Goal: Task Accomplishment & Management: Manage account settings

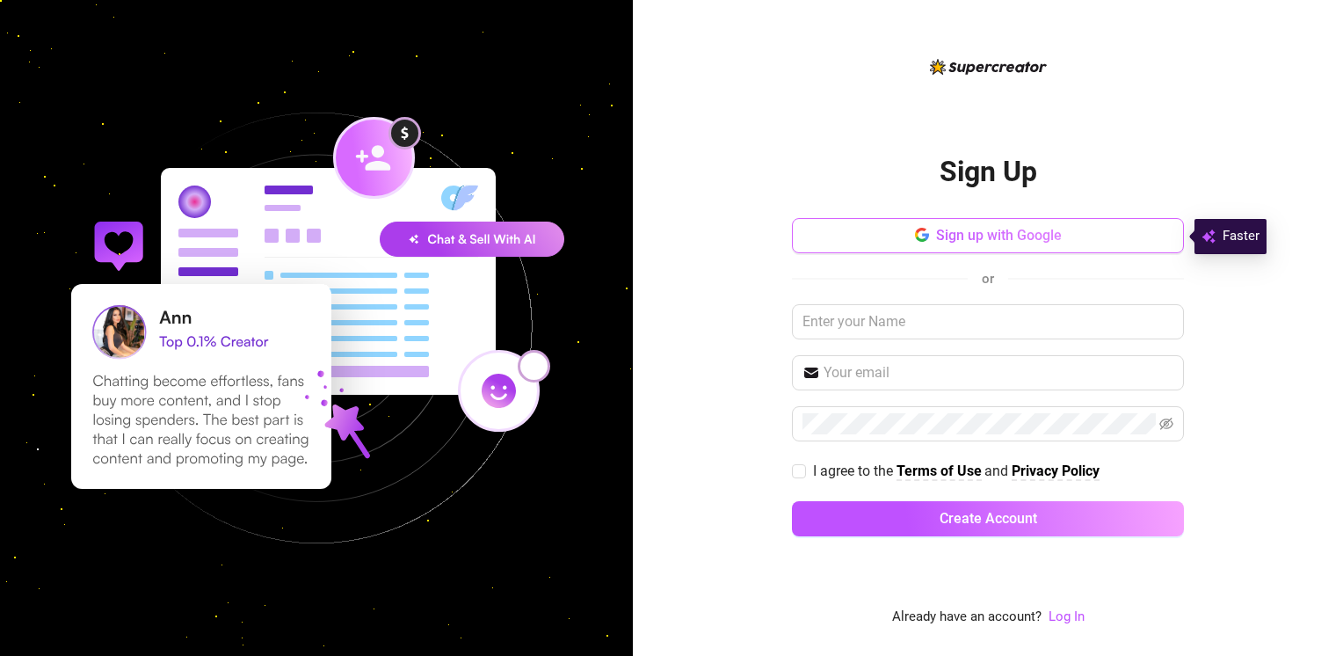
click at [957, 235] on span "Sign up with Google" at bounding box center [999, 235] width 126 height 17
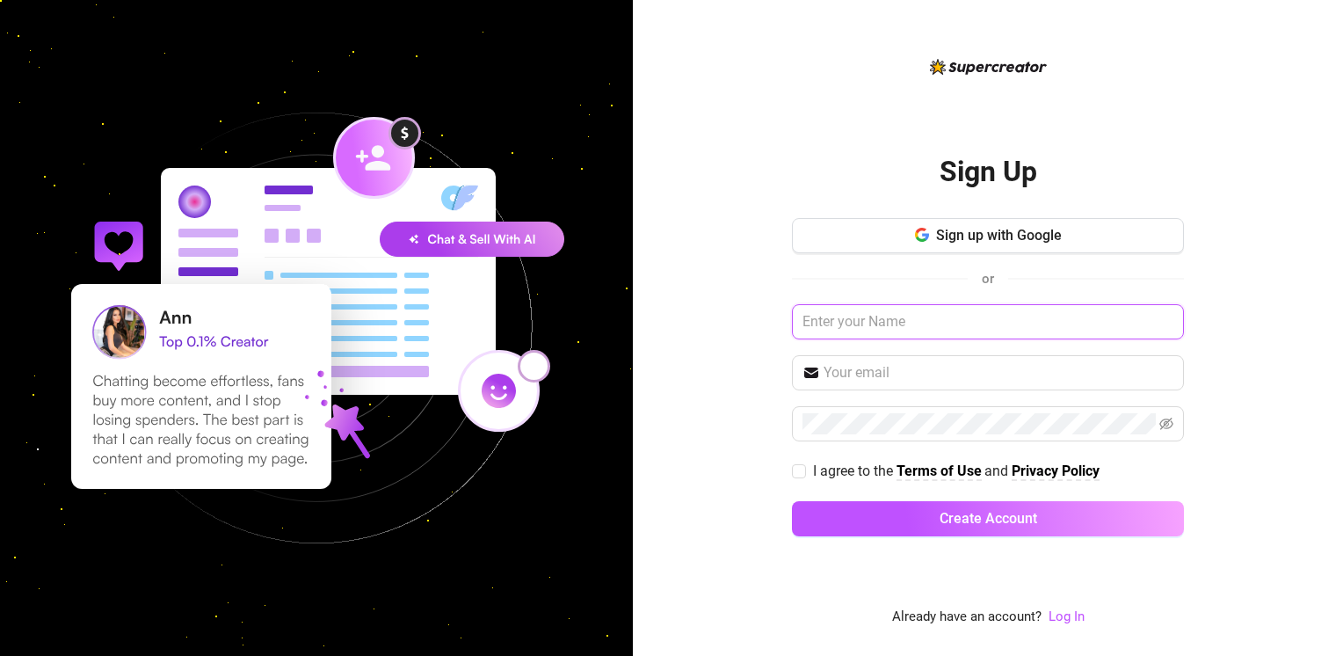
click at [867, 330] on input "text" at bounding box center [988, 321] width 392 height 35
type input "s"
type input "h"
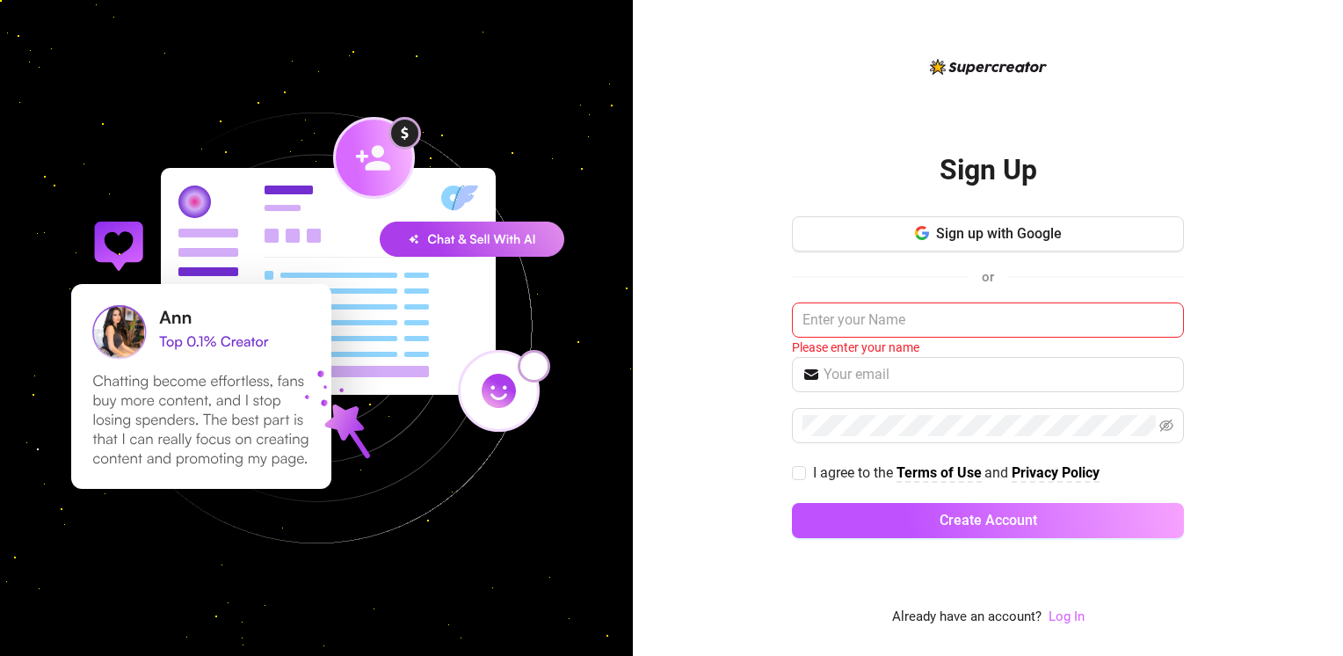
click at [1070, 619] on link "Log In" at bounding box center [1067, 616] width 36 height 16
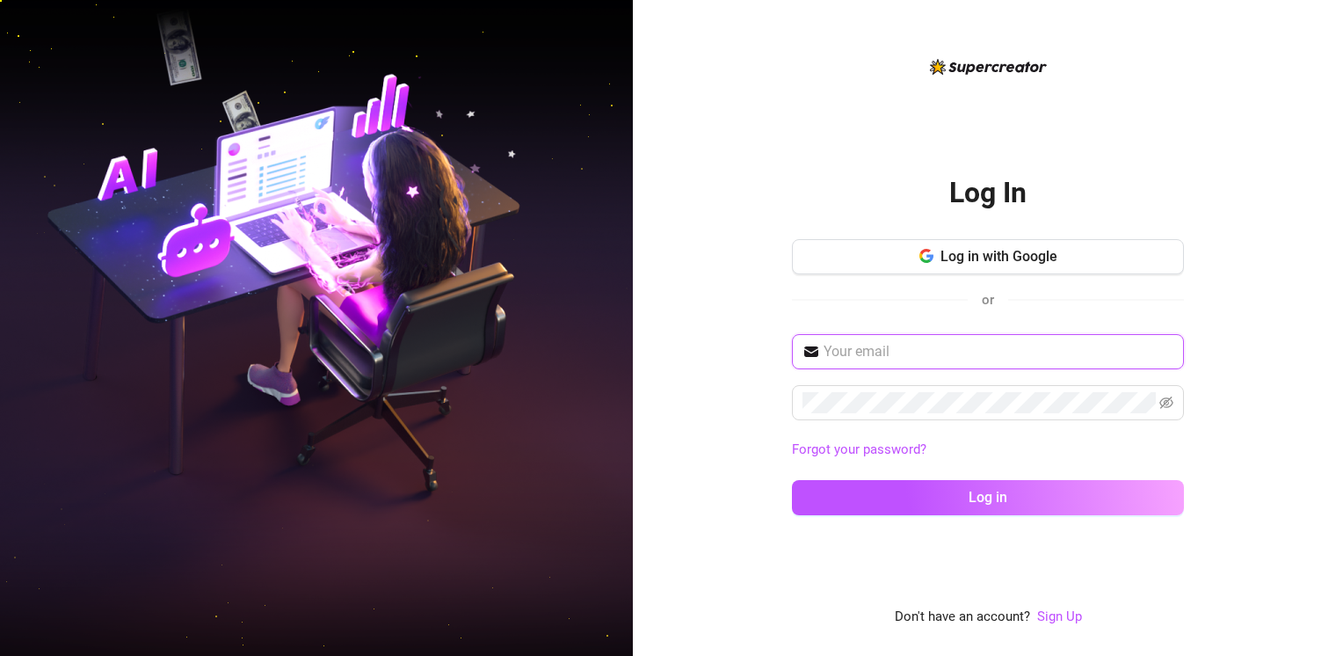
click at [933, 360] on input "text" at bounding box center [999, 351] width 350 height 21
type input "halfdead.lrh@gmail.com"
click at [792, 480] on button "Log in" at bounding box center [988, 497] width 392 height 35
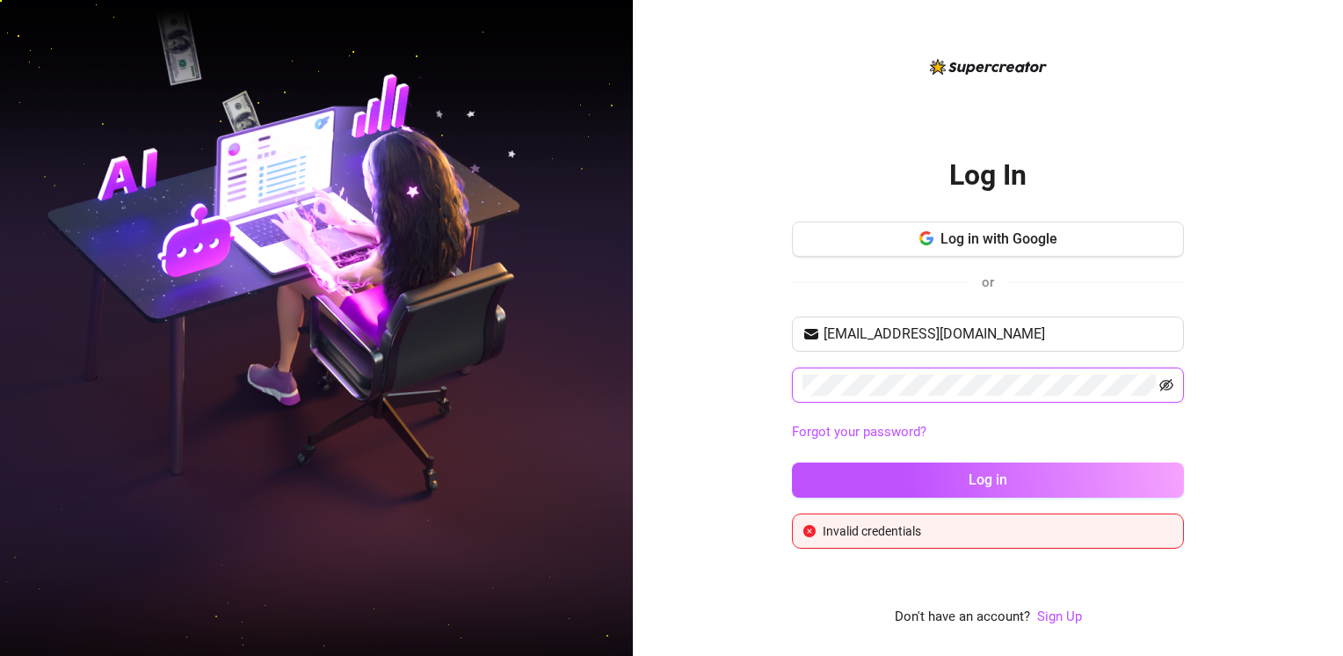
click at [1173, 387] on icon "eye-invisible" at bounding box center [1166, 385] width 14 height 14
click at [792, 462] on button "Log in" at bounding box center [988, 479] width 392 height 35
click at [900, 431] on link "Forgot your password?" at bounding box center [859, 432] width 134 height 16
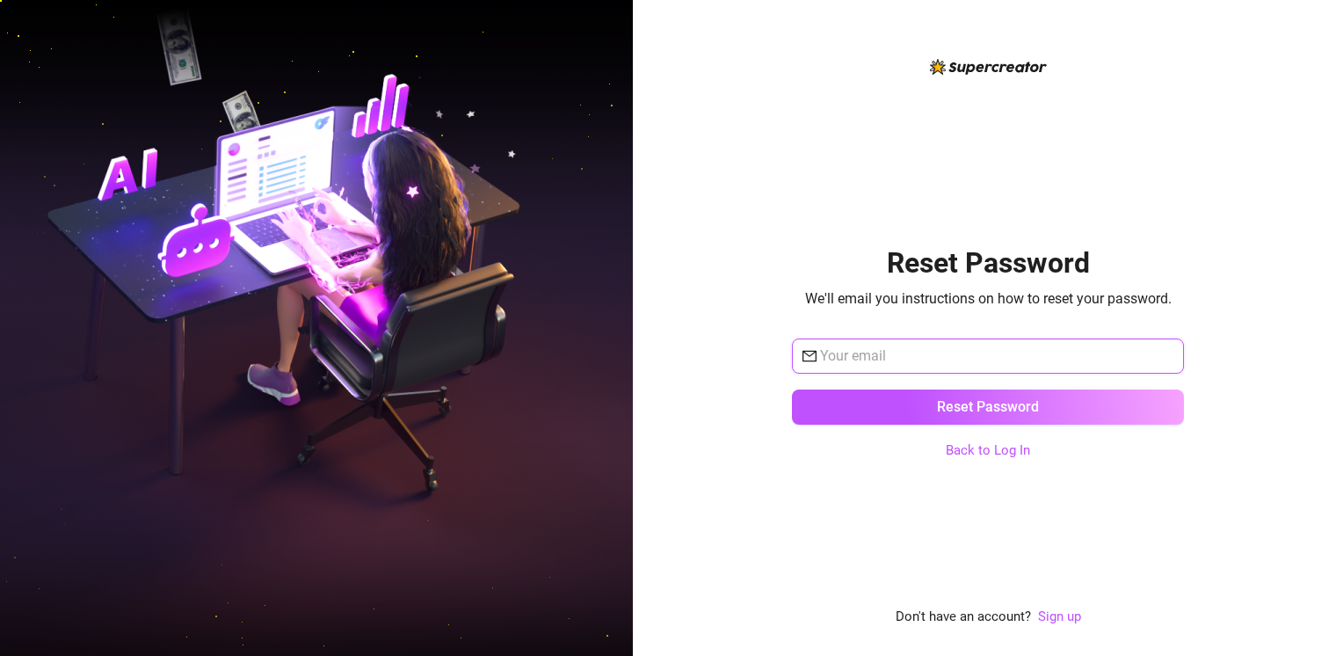
click at [998, 349] on input "text" at bounding box center [996, 355] width 353 height 21
type input "halfdead.lrh@gmail.com"
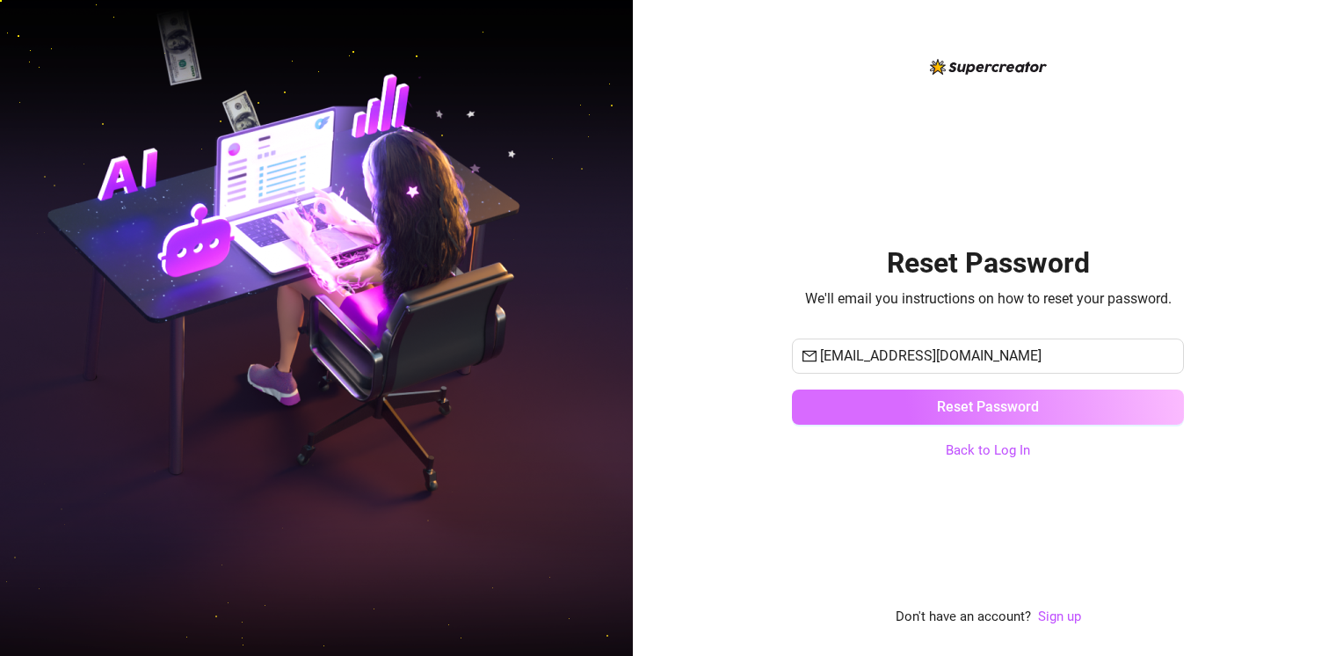
click at [996, 402] on span "Reset Password" at bounding box center [988, 406] width 102 height 17
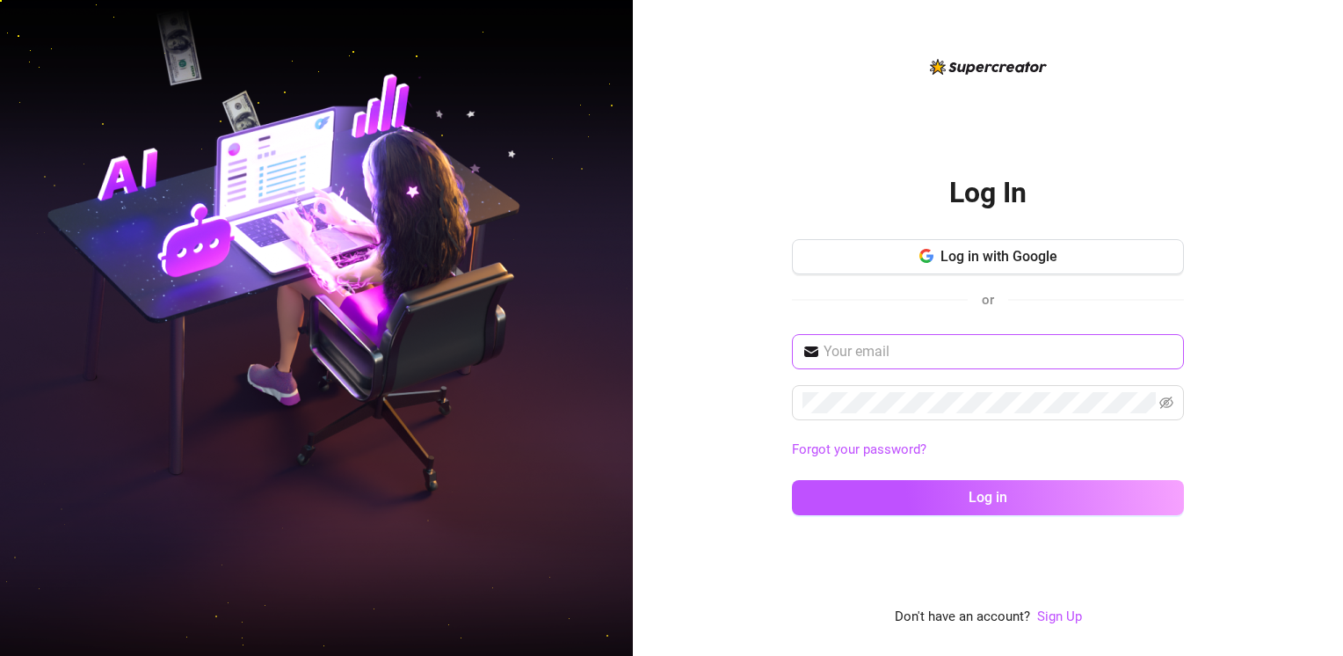
click at [1007, 366] on span at bounding box center [988, 351] width 392 height 35
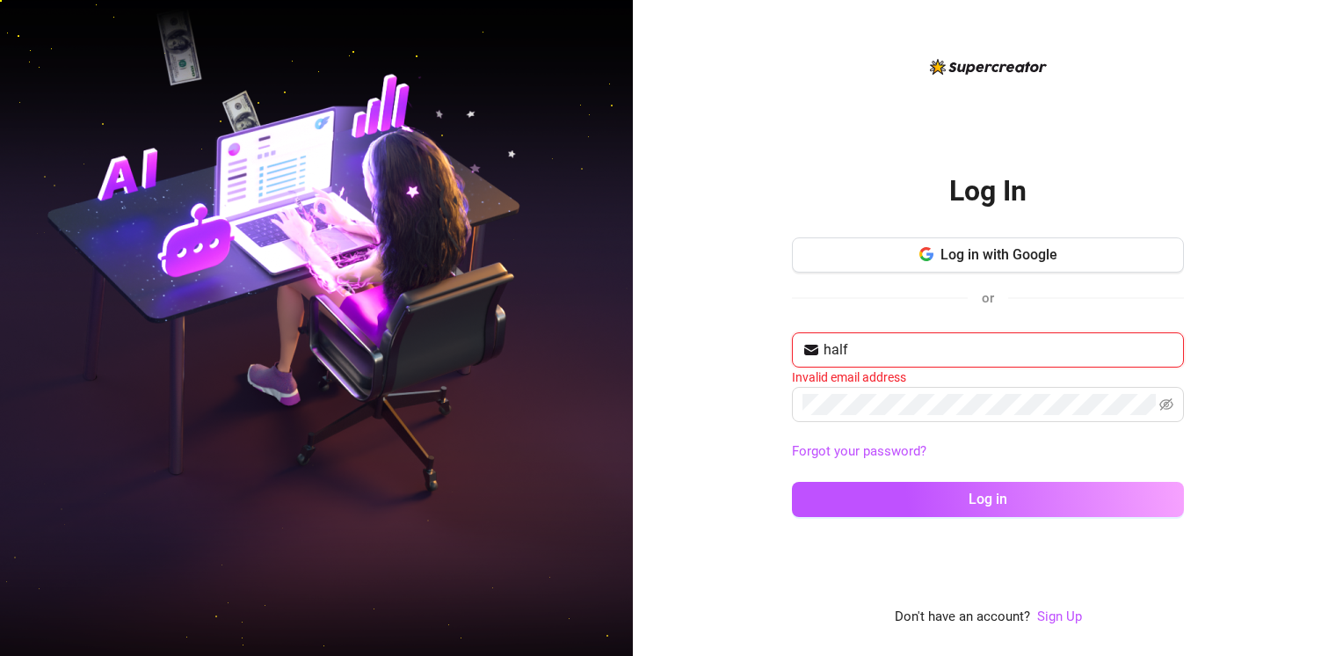
type input "halfdead.lrh@gmail.com"
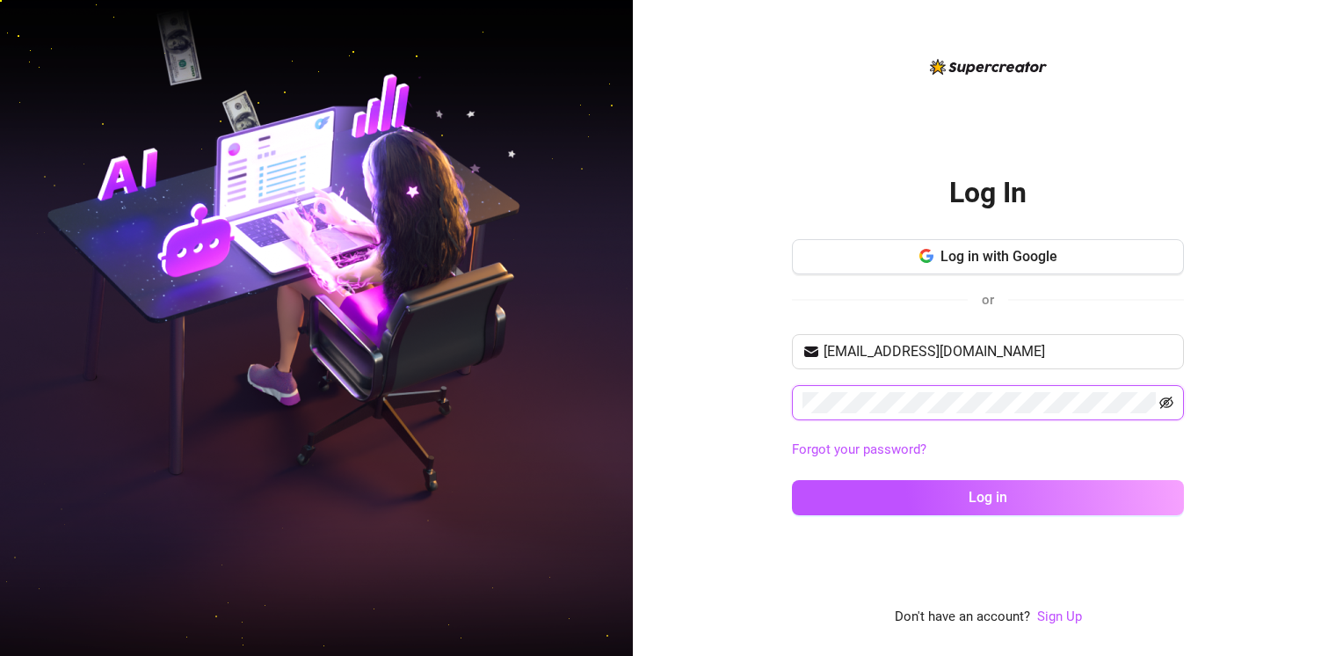
click at [1164, 396] on icon "eye-invisible" at bounding box center [1166, 403] width 14 height 14
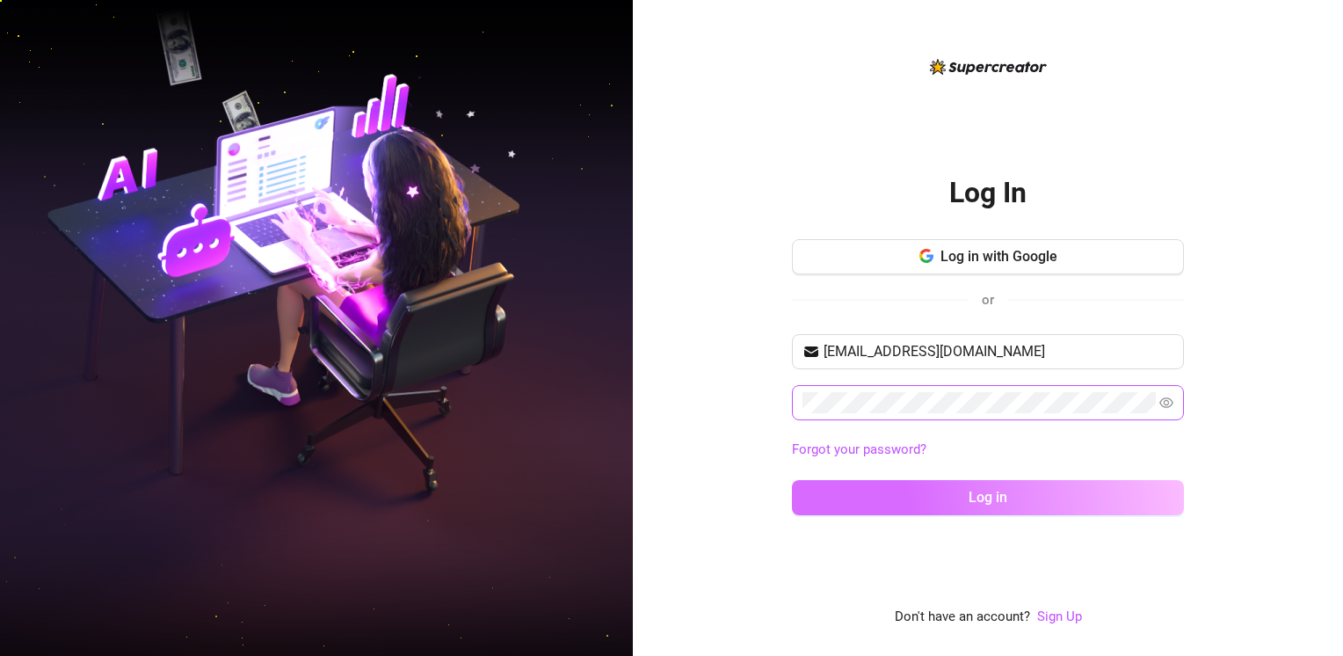
click at [1086, 483] on button "Log in" at bounding box center [988, 497] width 392 height 35
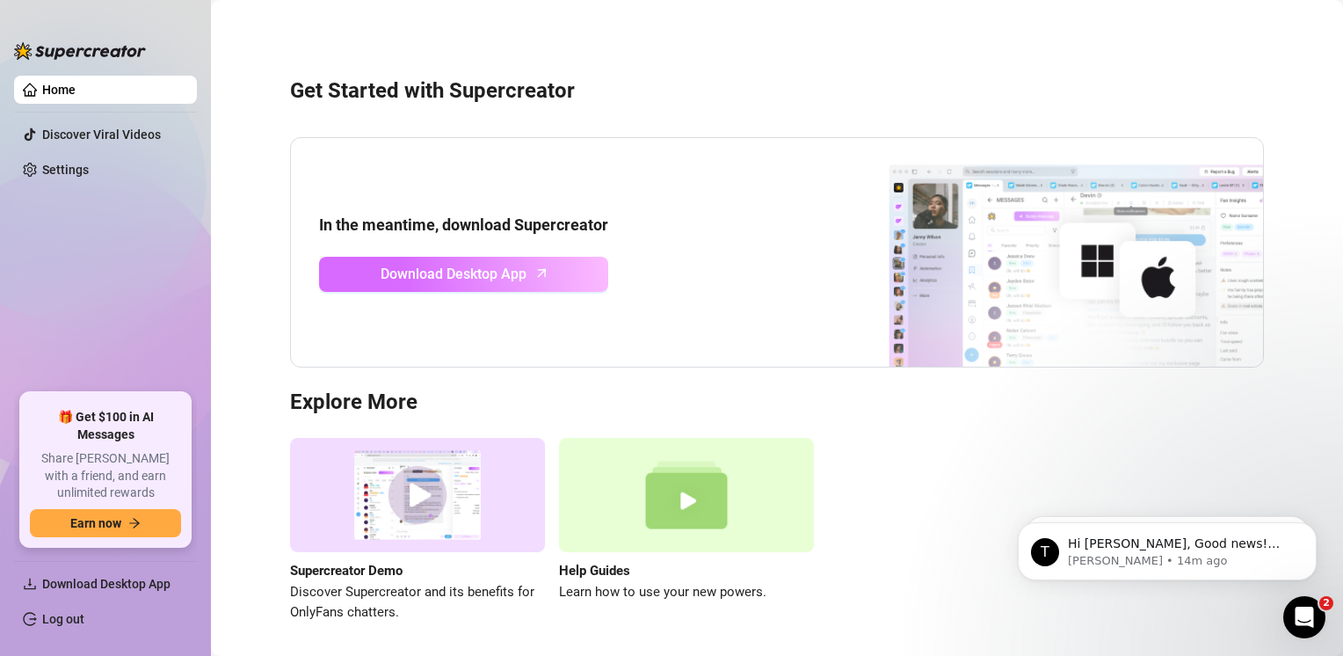
click at [548, 266] on link "Download Desktop App" at bounding box center [463, 274] width 289 height 35
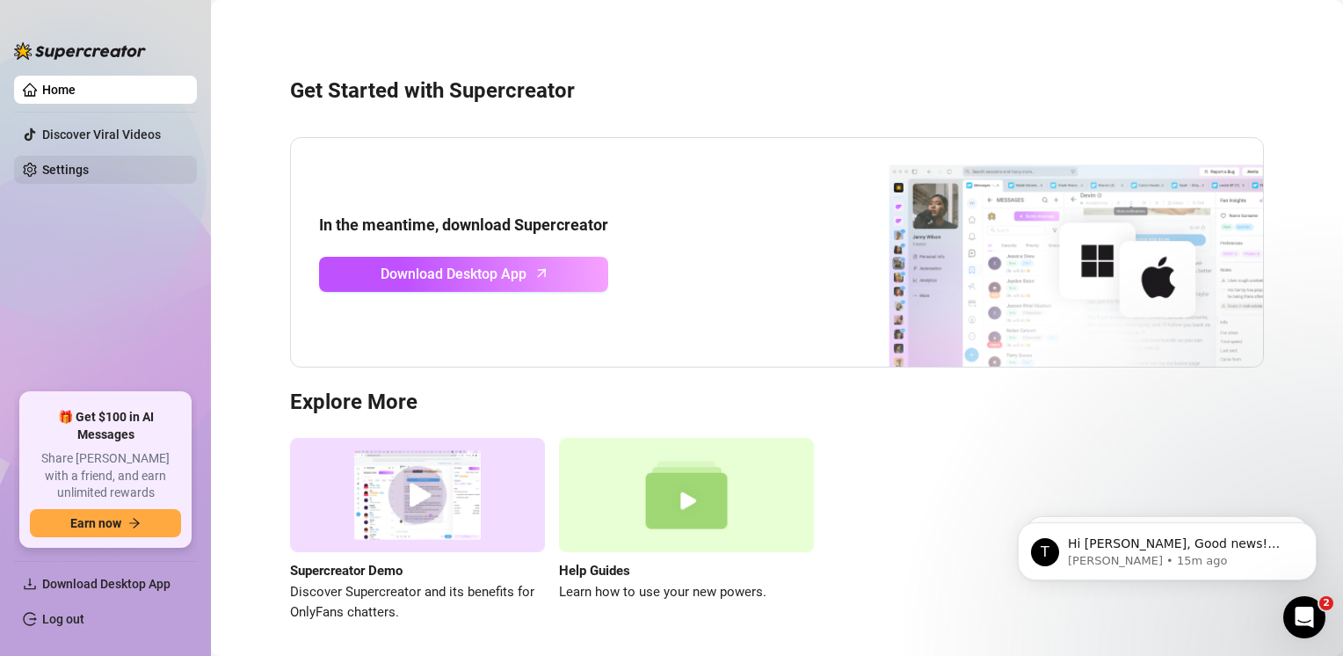
click at [89, 167] on link "Settings" at bounding box center [65, 170] width 47 height 14
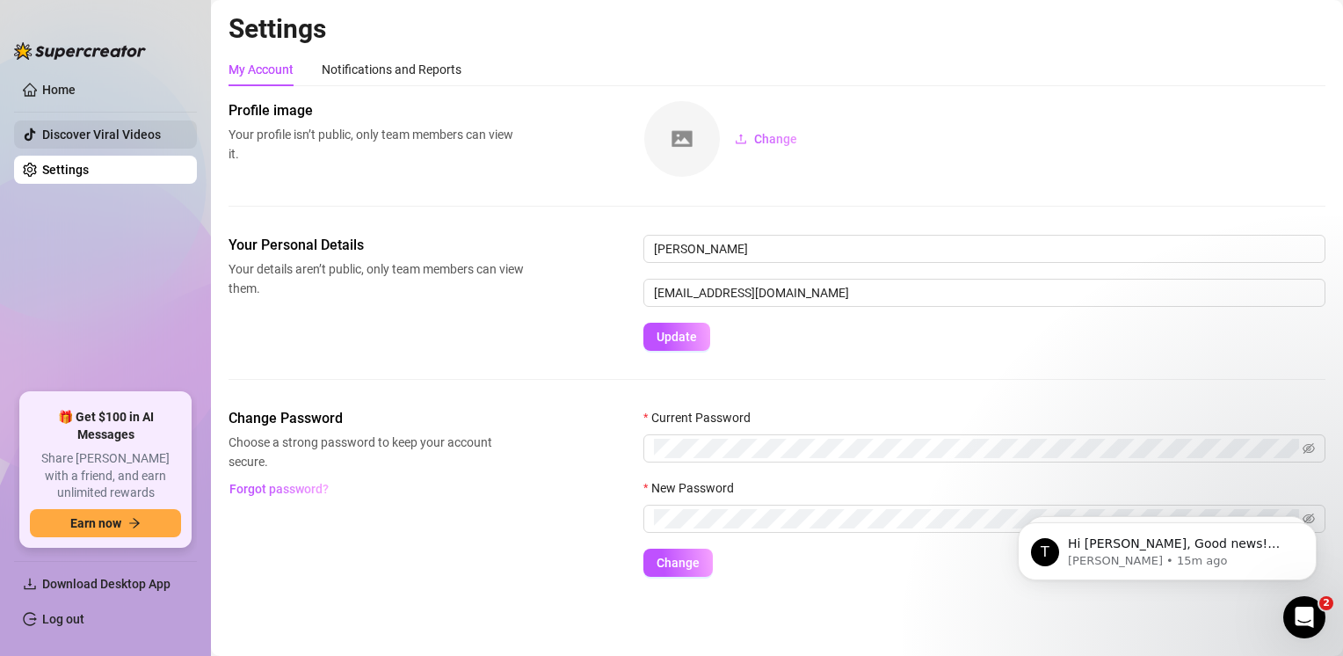
click at [161, 140] on link "Discover Viral Videos" at bounding box center [101, 134] width 119 height 14
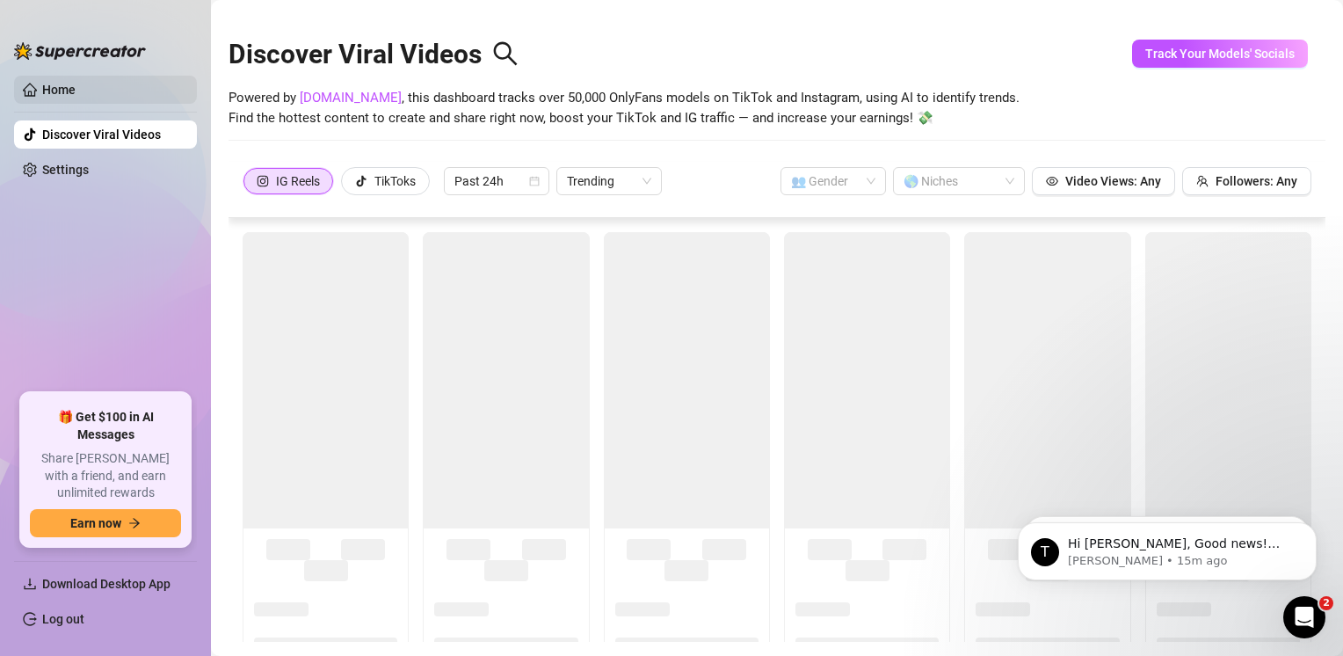
click at [76, 86] on link "Home" at bounding box center [58, 90] width 33 height 14
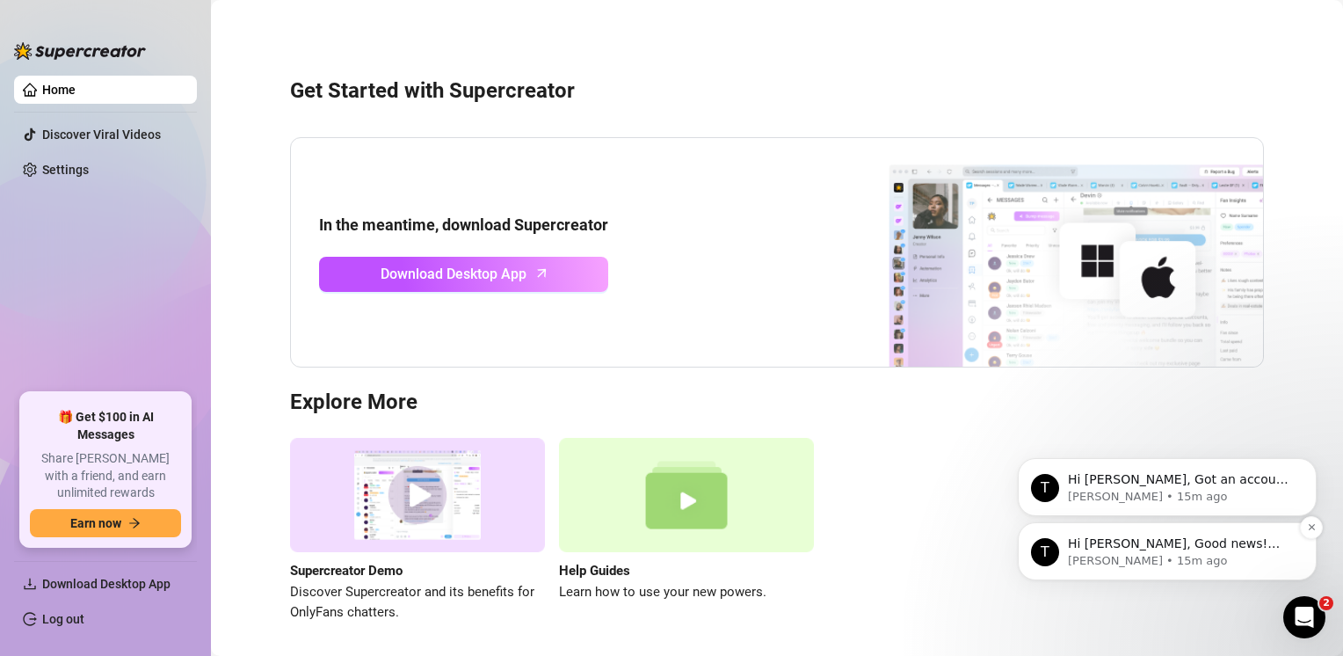
click at [1145, 556] on p "[PERSON_NAME] • 15m ago" at bounding box center [1181, 561] width 227 height 16
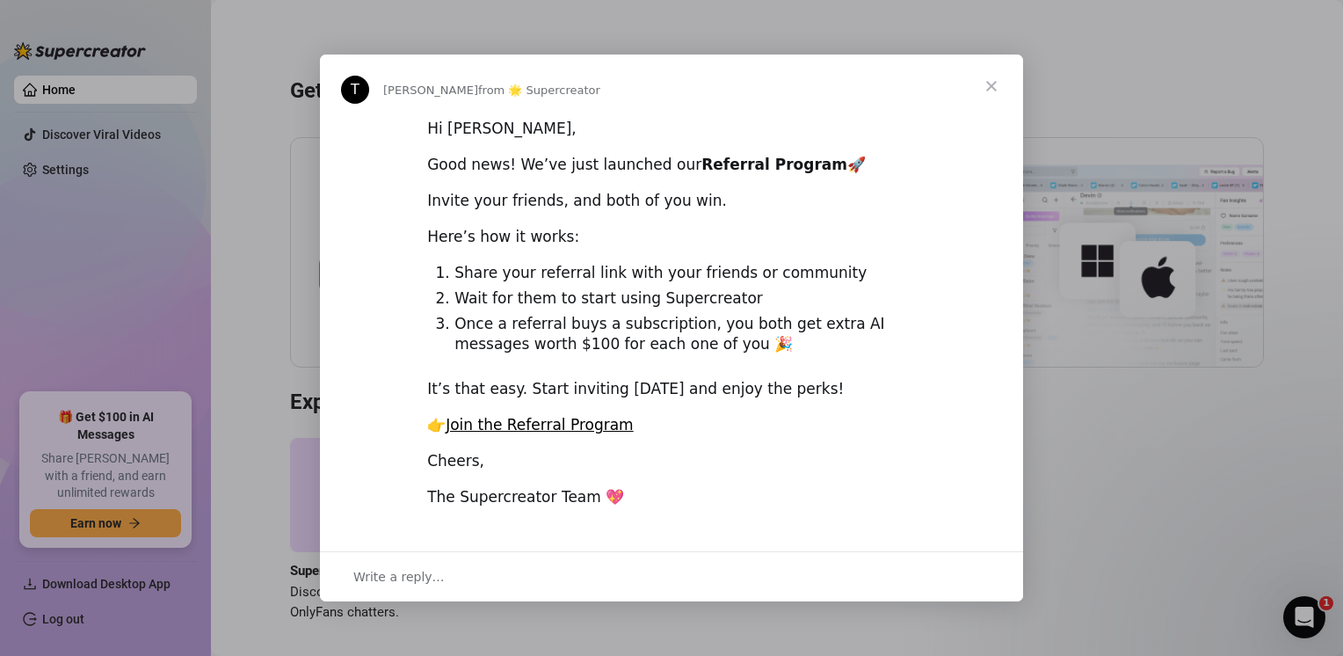
click at [996, 84] on span "Close" at bounding box center [991, 85] width 63 height 63
